Goal: Task Accomplishment & Management: Manage account settings

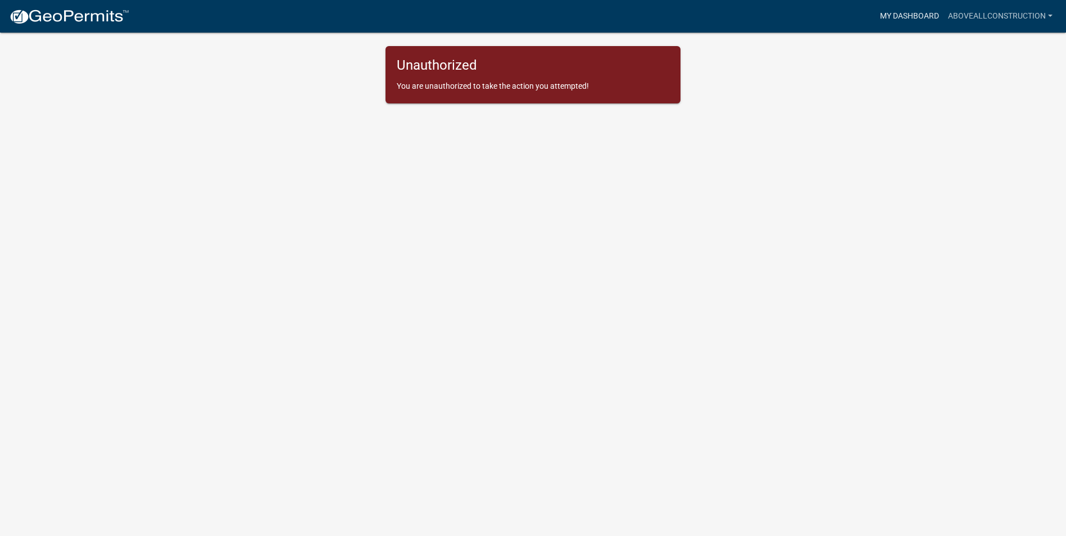
click at [909, 13] on link "My Dashboard" at bounding box center [909, 16] width 68 height 21
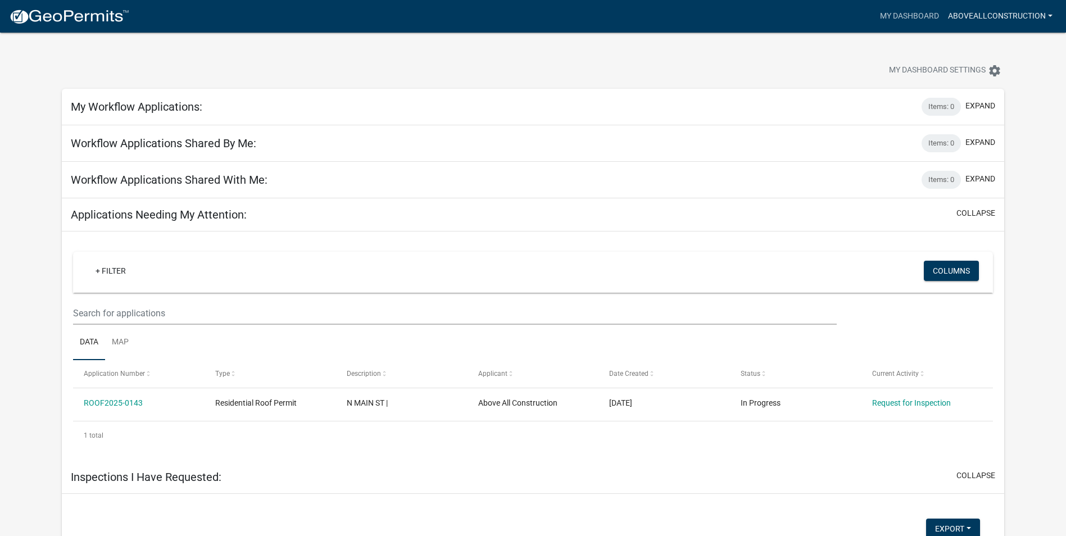
click at [984, 19] on link "AboveAllConstruction" at bounding box center [1000, 16] width 114 height 21
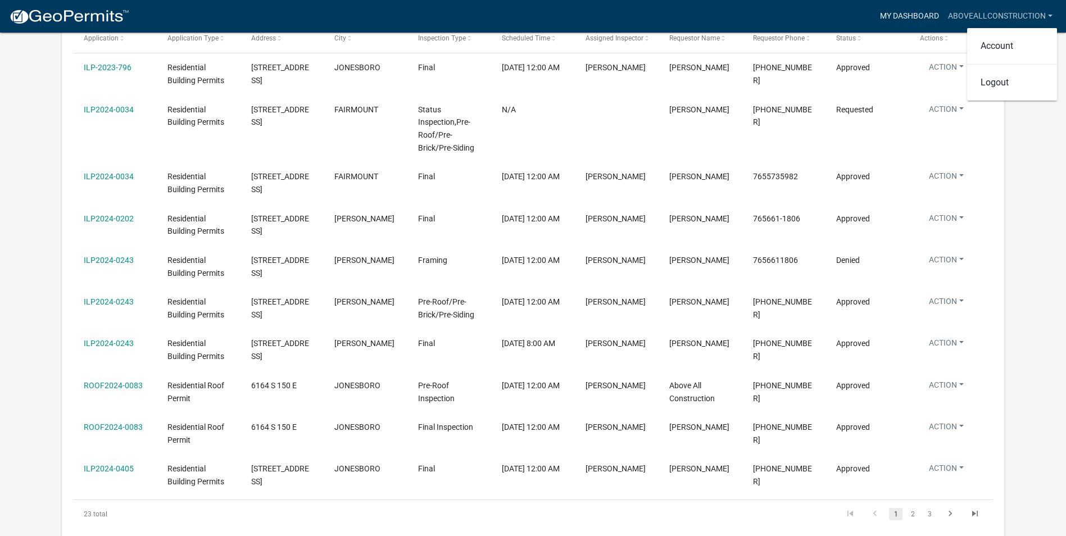
scroll to position [697, 0]
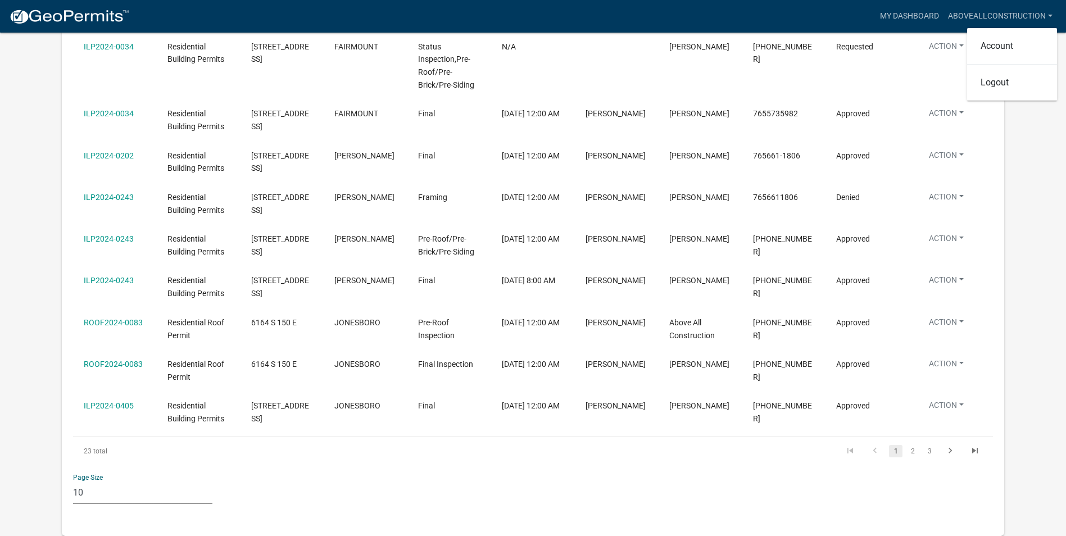
click at [142, 492] on select "10 25 50 100" at bounding box center [142, 492] width 139 height 23
select select "2: 50"
click at [73, 481] on select "10 25 50 100" at bounding box center [142, 492] width 139 height 23
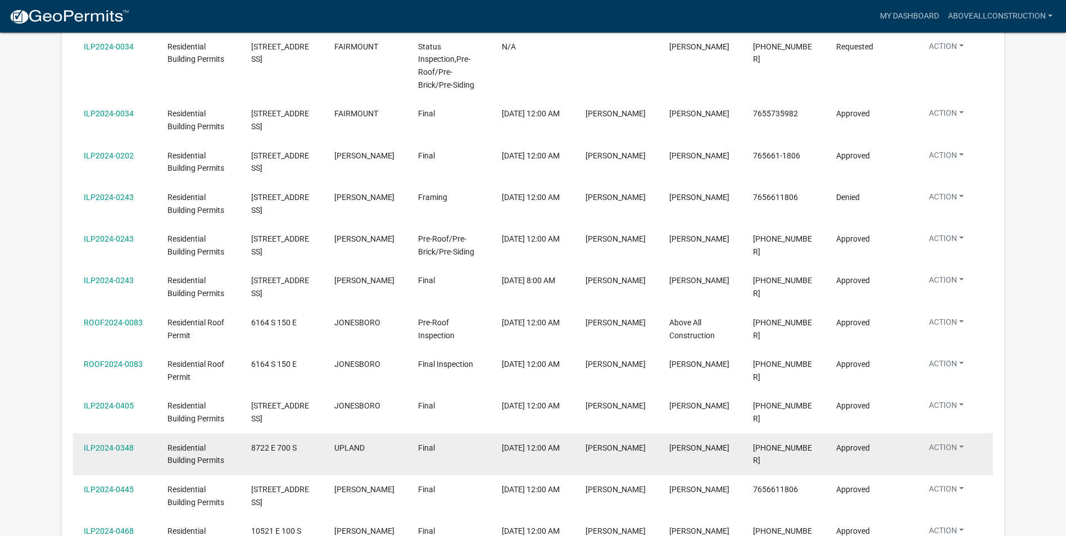
click at [627, 452] on span "[PERSON_NAME]" at bounding box center [615, 447] width 60 height 9
click at [101, 450] on link "ILP2024-0348" at bounding box center [109, 447] width 50 height 9
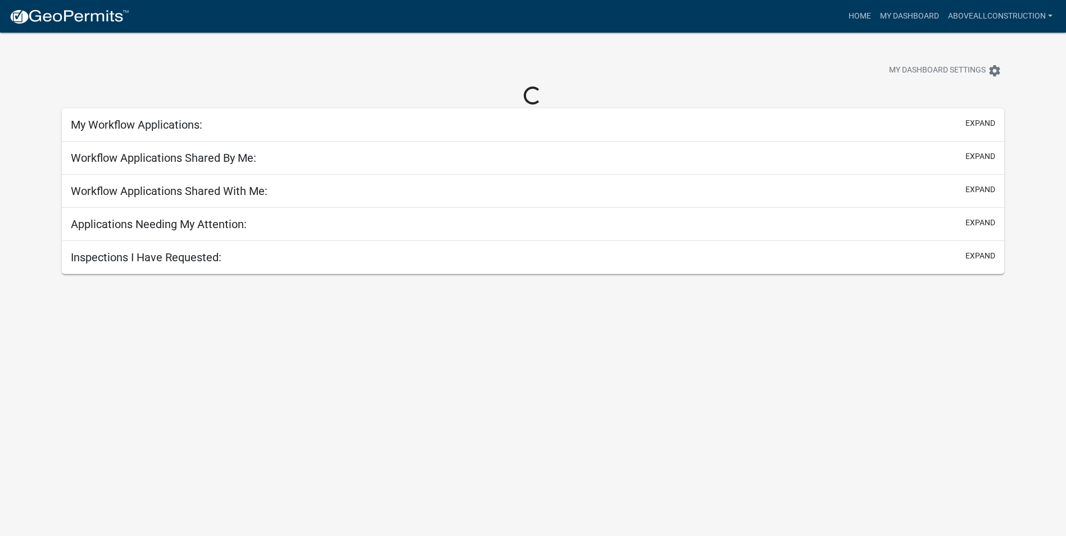
scroll to position [33, 0]
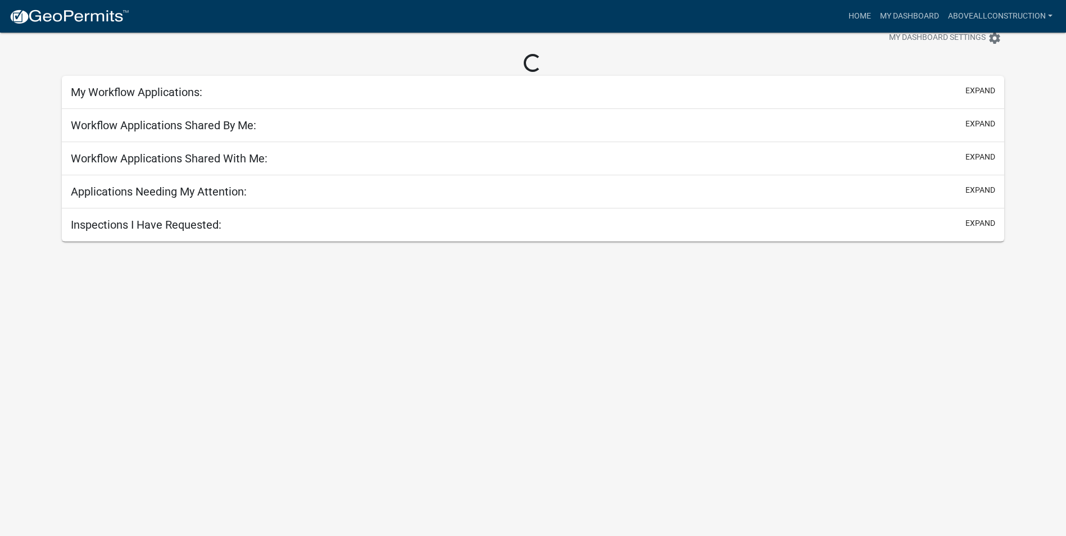
select select "2: 50"
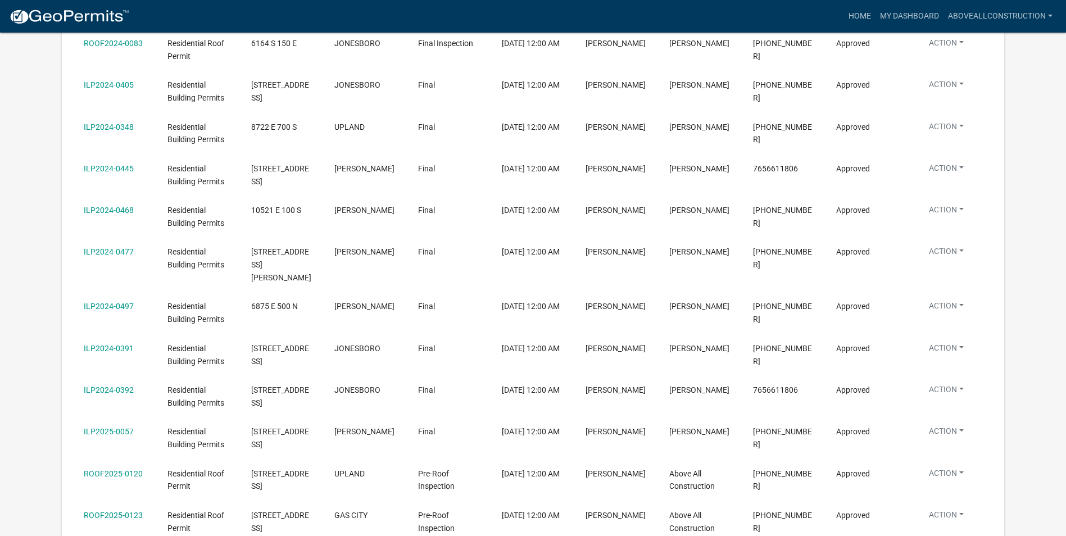
scroll to position [1044, 0]
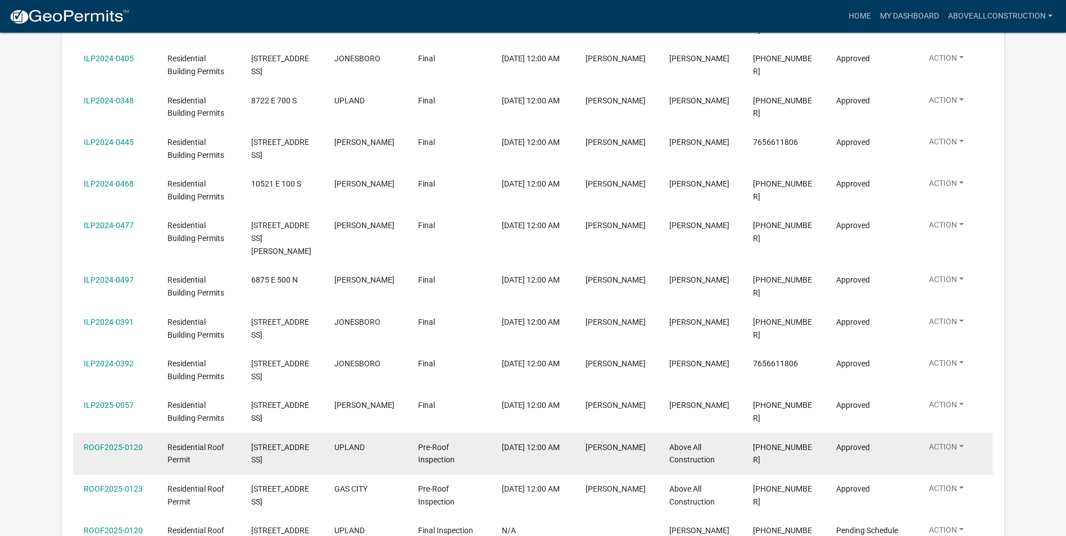
click at [274, 443] on span "[STREET_ADDRESS]" at bounding box center [280, 454] width 58 height 22
click at [121, 443] on link "ROOF2025-0120" at bounding box center [113, 447] width 59 height 9
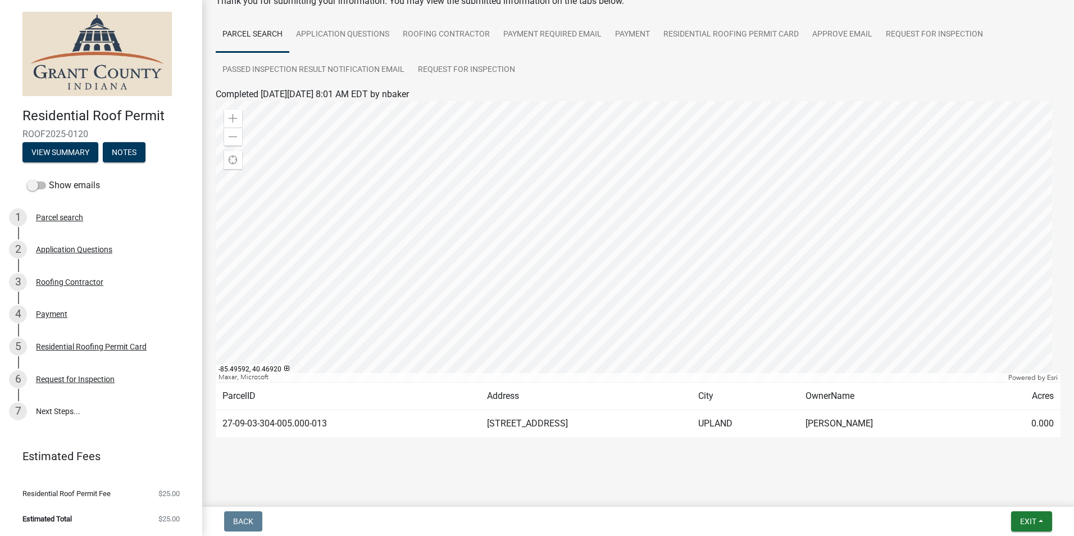
scroll to position [70, 0]
click at [91, 378] on div "Request for Inspection" at bounding box center [75, 379] width 79 height 8
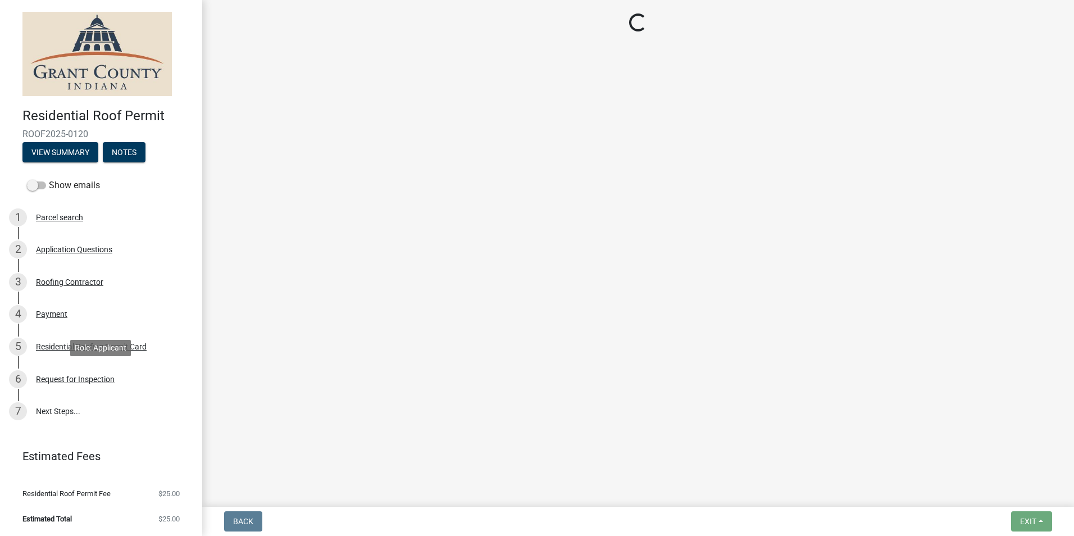
select select "b295104e-8323-4e41-b57e-5e62d3e6ae0f"
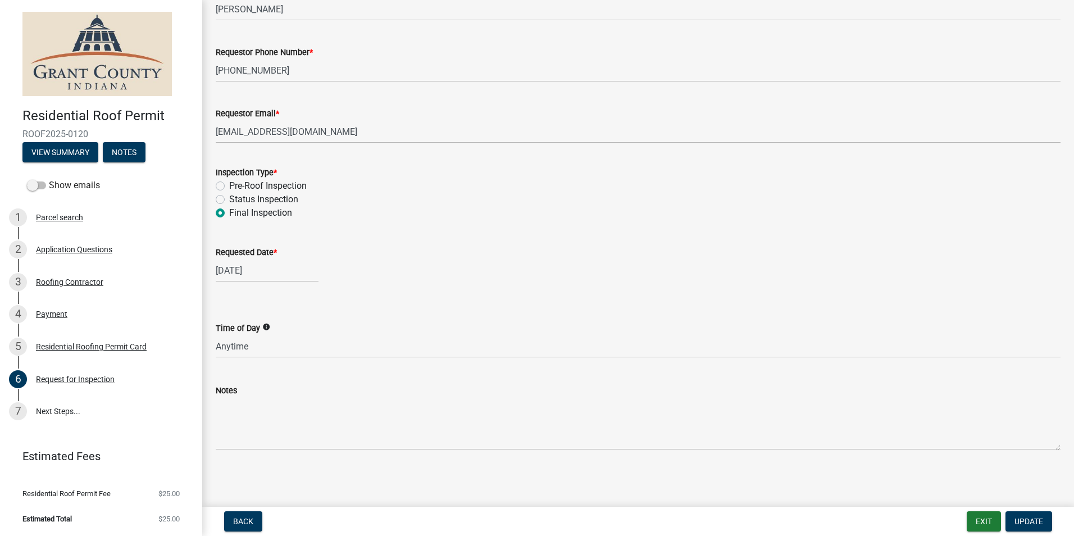
scroll to position [95, 0]
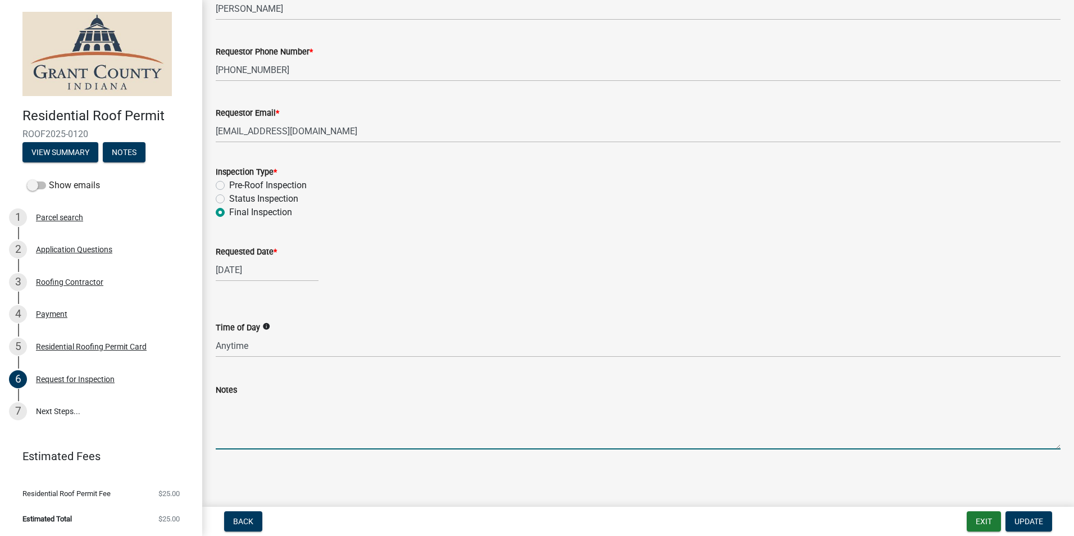
click at [239, 433] on textarea "Notes" at bounding box center [638, 423] width 845 height 53
type textarea "Has this inspection been done yet?"
click at [1029, 519] on span "Update" at bounding box center [1029, 521] width 29 height 9
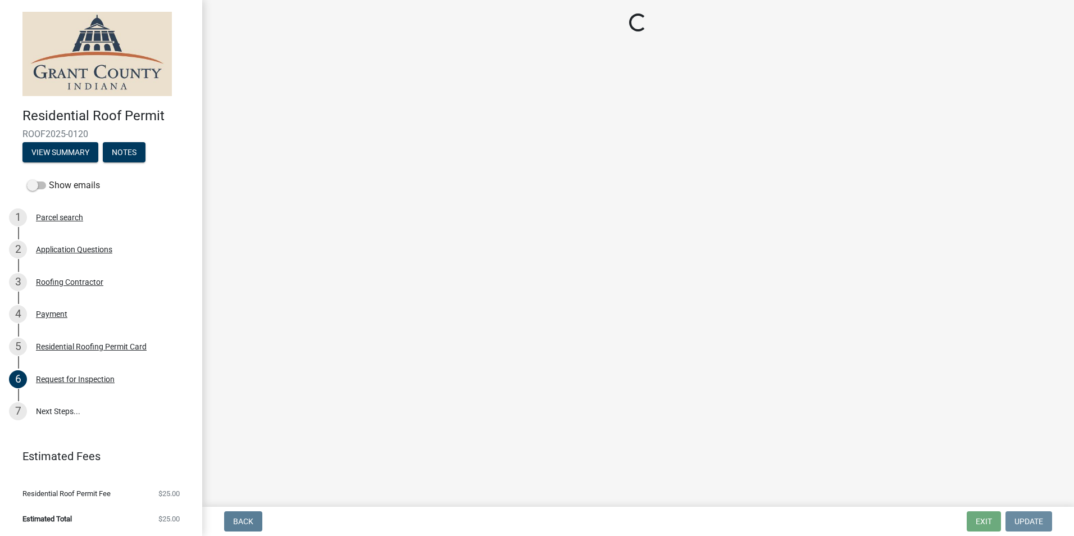
scroll to position [0, 0]
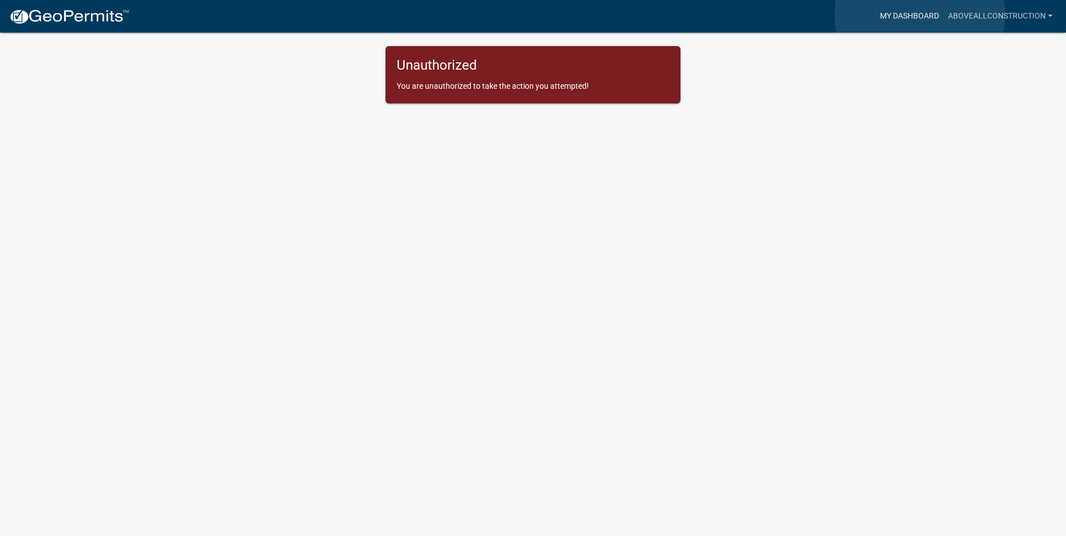
click at [920, 15] on link "My Dashboard" at bounding box center [909, 16] width 68 height 21
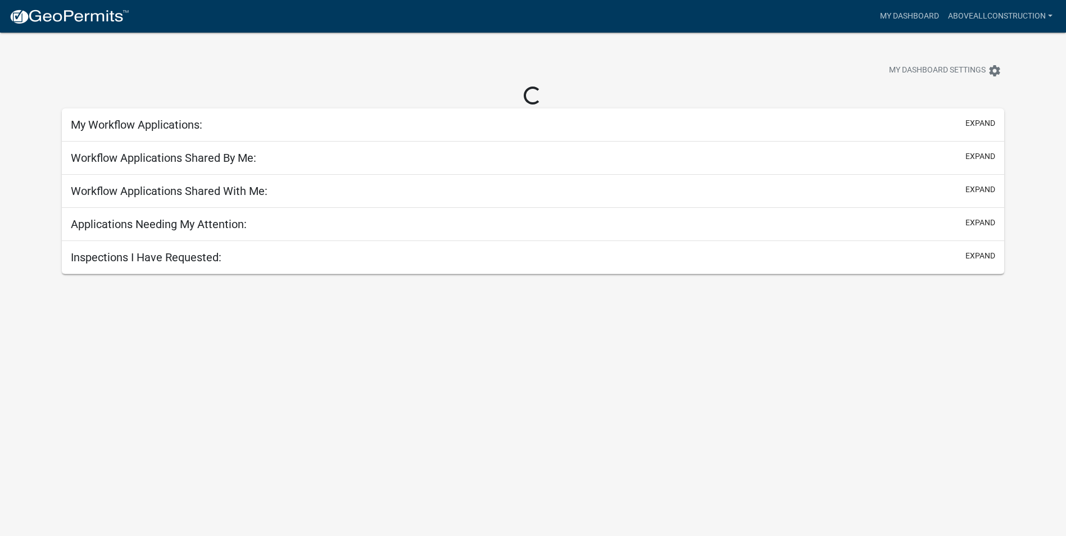
select select "2: 50"
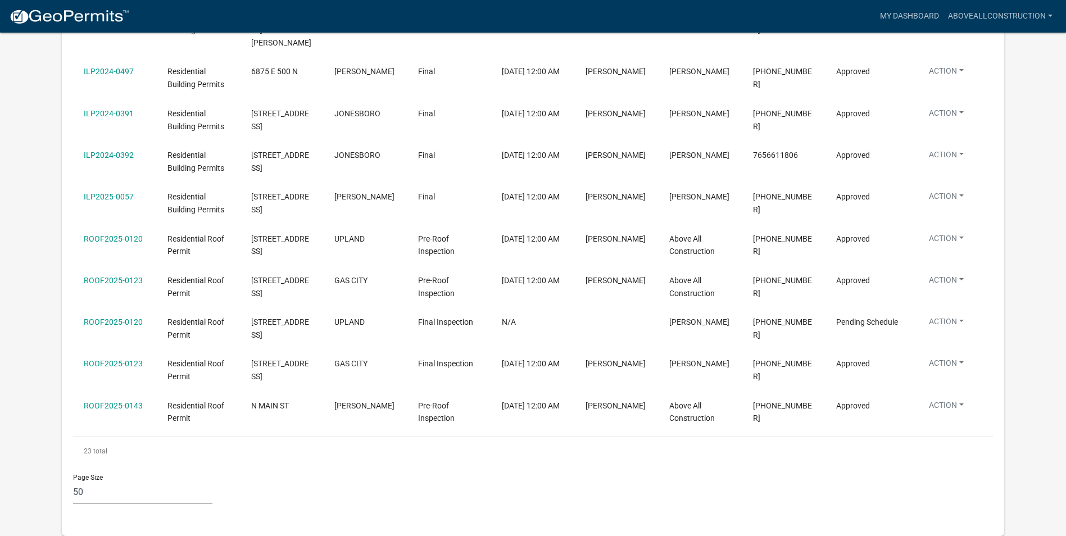
scroll to position [1240, 0]
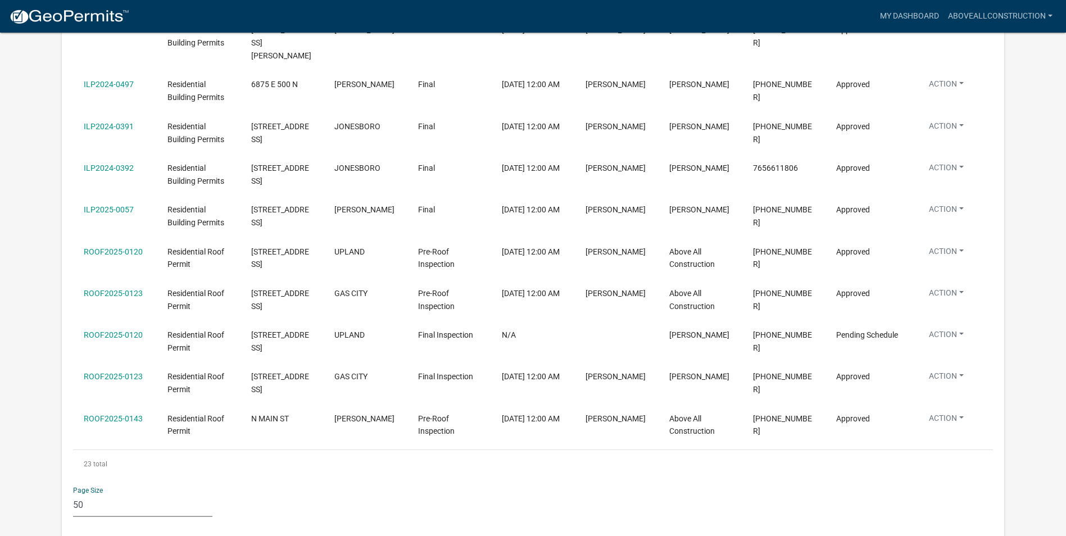
click at [135, 494] on select "10 25 50 100" at bounding box center [142, 505] width 139 height 23
click at [73, 494] on select "10 25 50 100" at bounding box center [142, 505] width 139 height 23
